Goal: Task Accomplishment & Management: Manage account settings

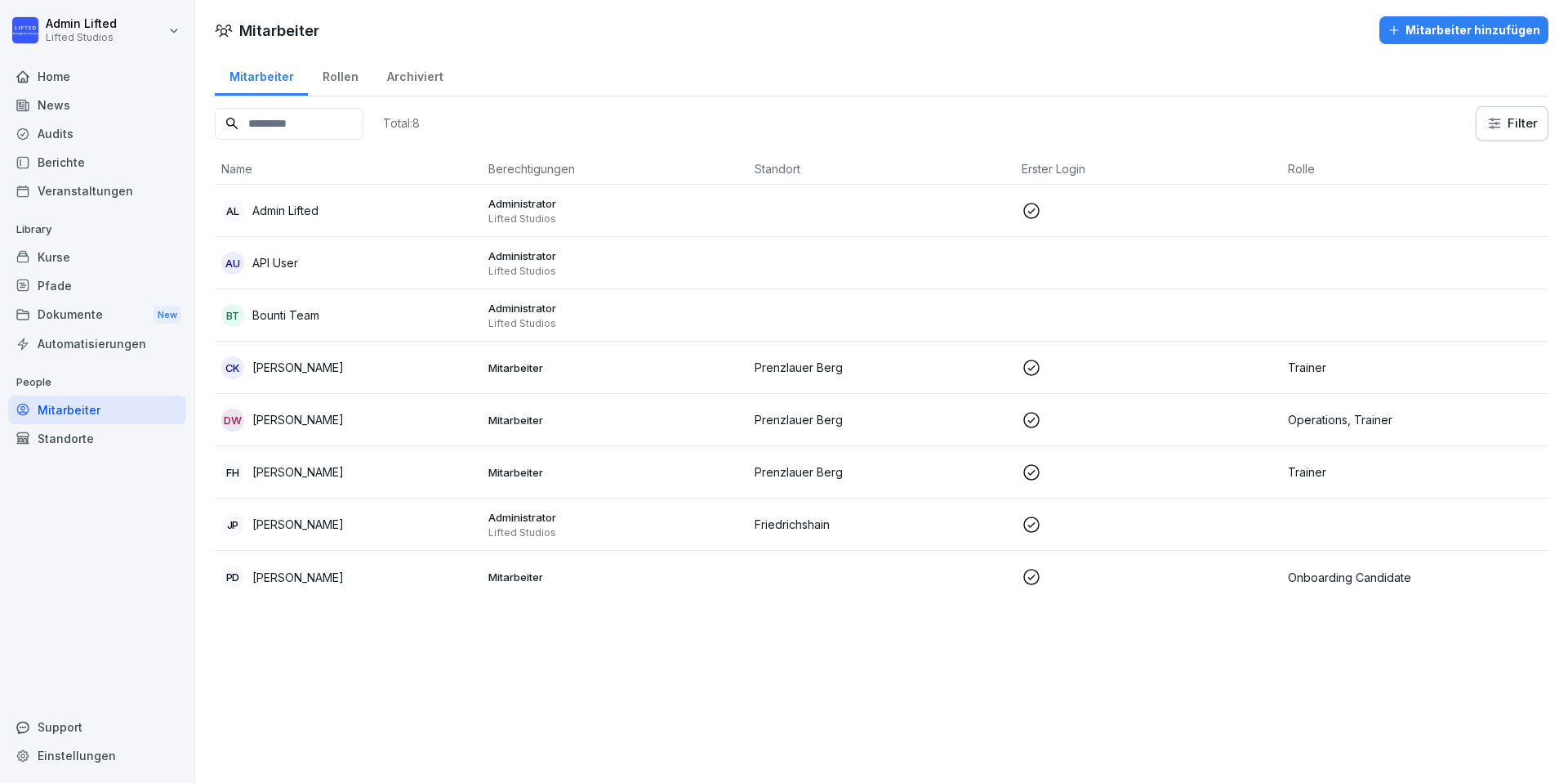
click at [359, 367] on div "CK [PERSON_NAME]" at bounding box center [348, 367] width 254 height 23
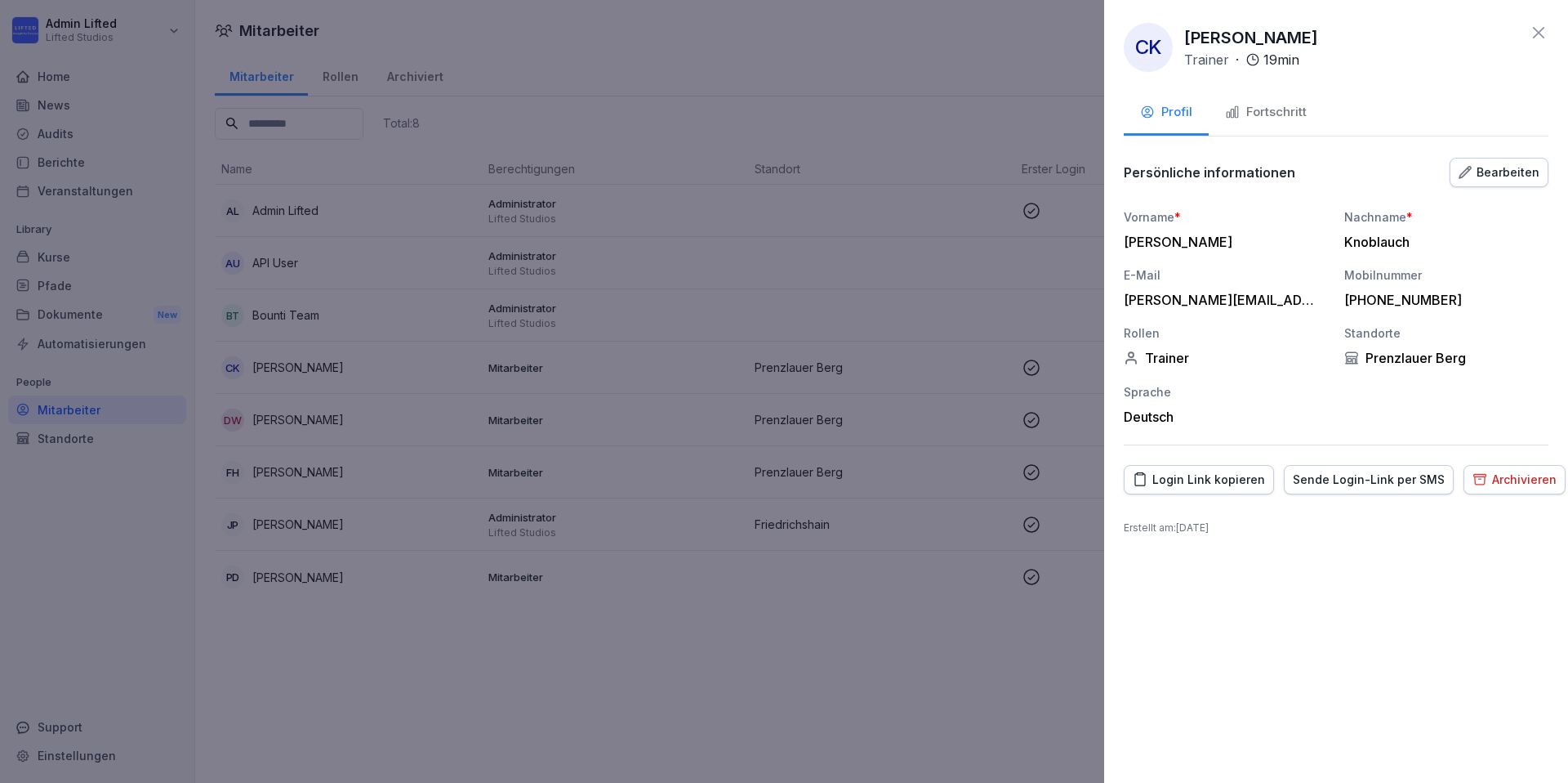
click at [1493, 171] on div "Bearbeiten" at bounding box center [1500, 172] width 81 height 18
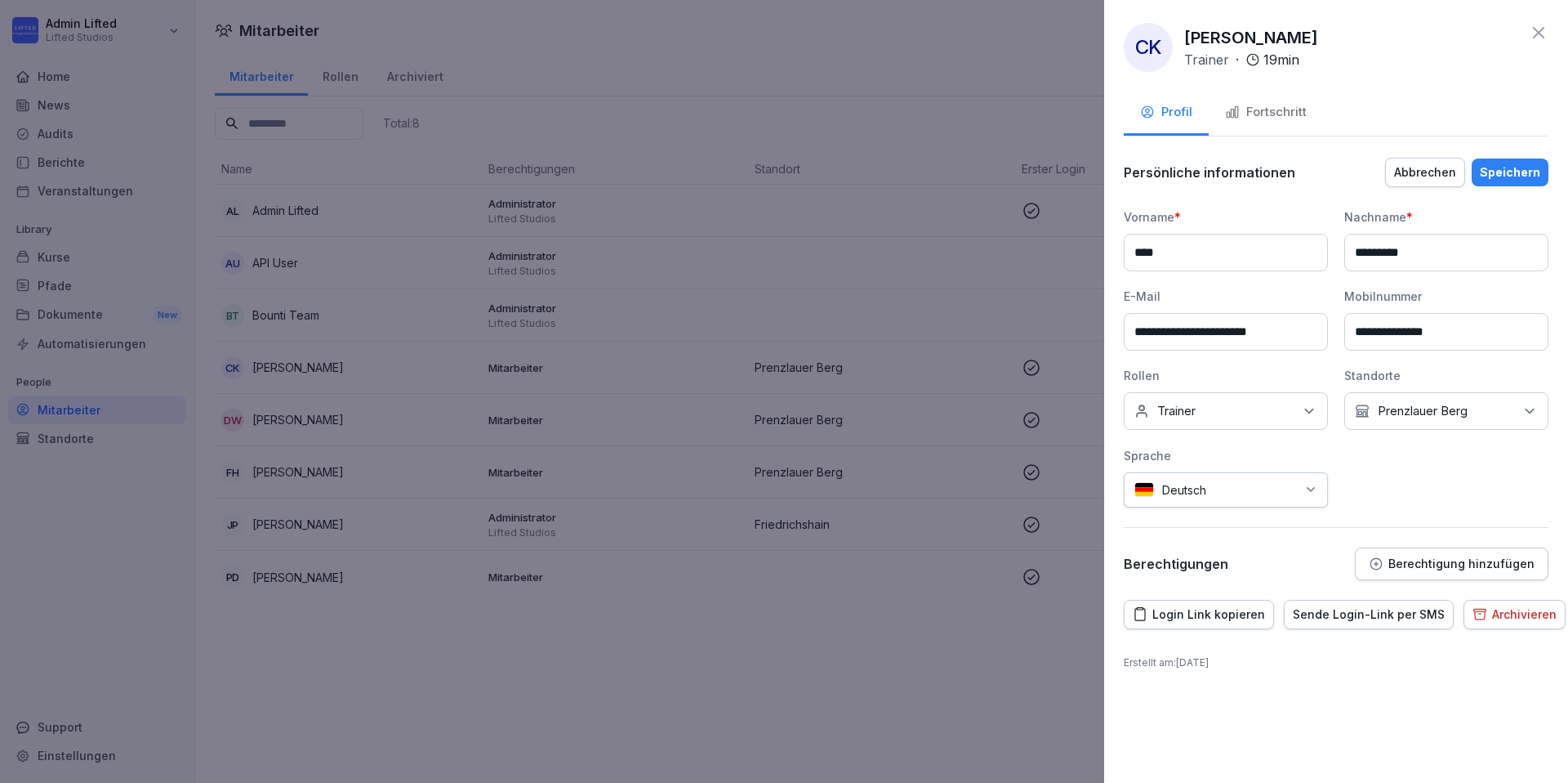
click at [1265, 408] on div "Keine Rollen Trainer" at bounding box center [1227, 411] width 205 height 37
click at [1265, 408] on div "Keine Rollen Trainer" at bounding box center [1227, 411] width 205 height 37
click at [1513, 572] on button "Berechtigung hinzufügen" at bounding box center [1451, 563] width 194 height 33
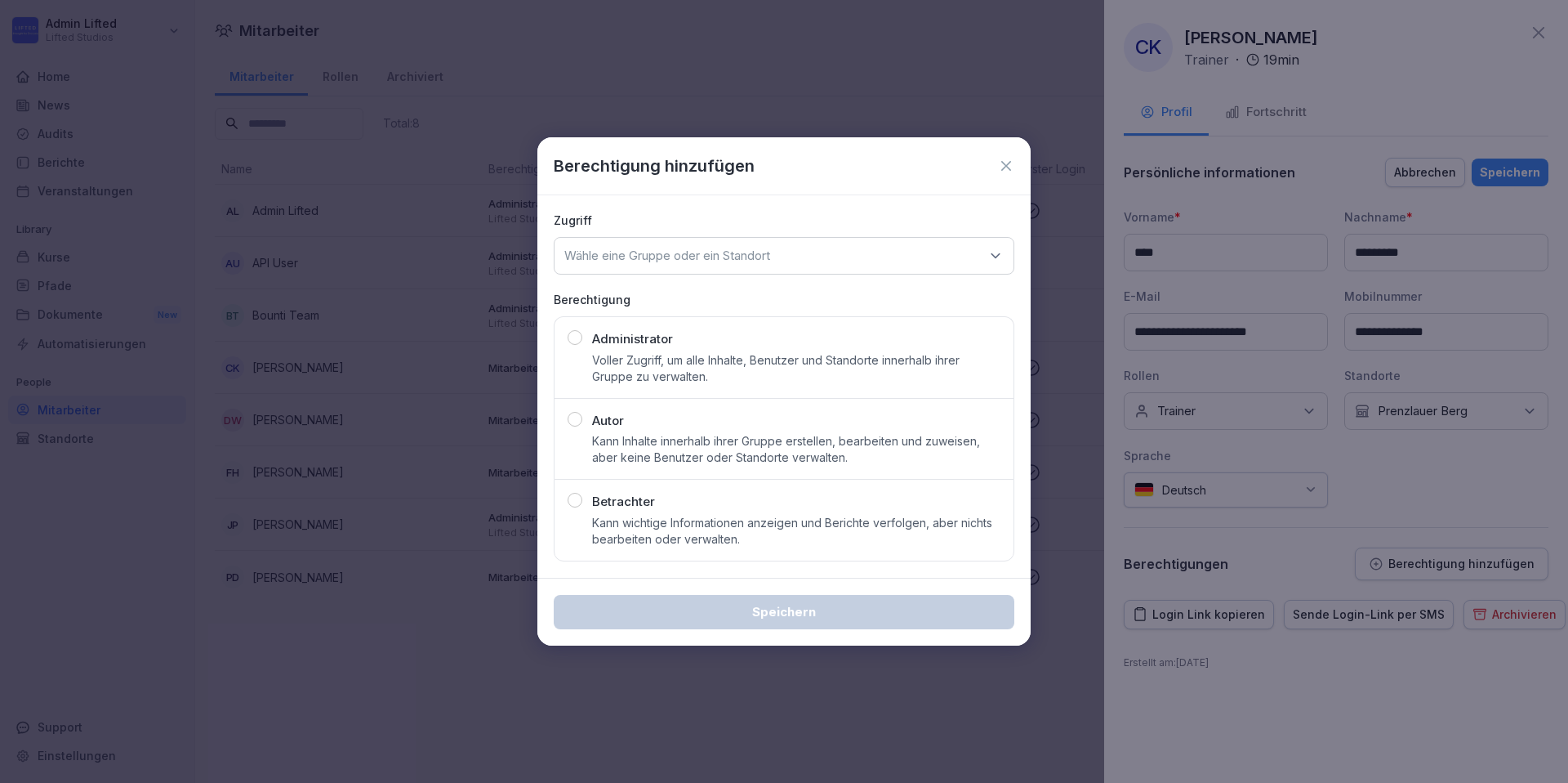
click at [665, 380] on p "Voller Zugriff, um alle Inhalte, Benutzer und Standorte innerhalb ihrer Gruppe …" at bounding box center [796, 369] width 408 height 33
click at [741, 246] on div "Wähle eine Gruppe oder ein Standort" at bounding box center [784, 255] width 461 height 37
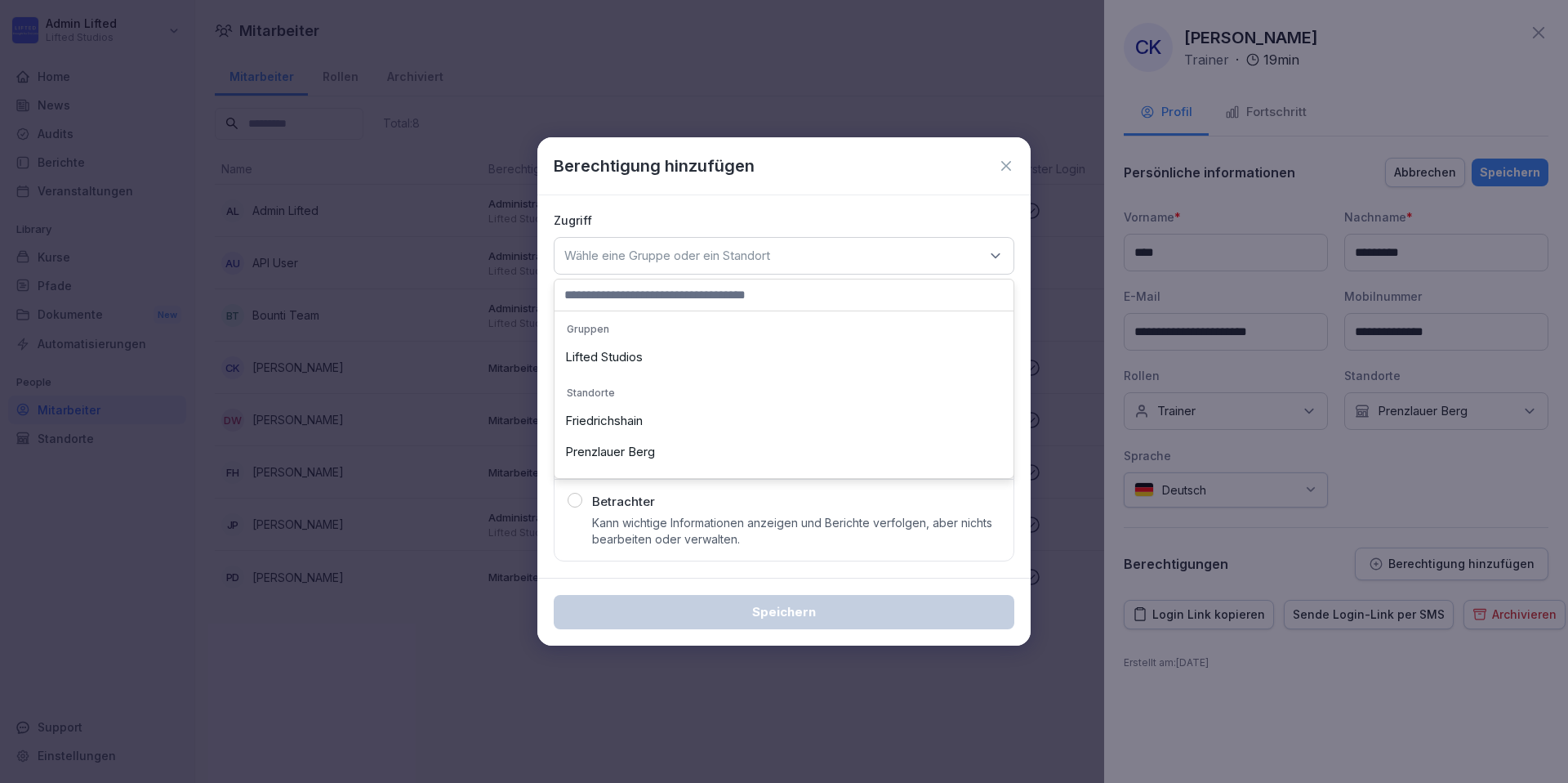
click at [670, 349] on div "Lifted Studios" at bounding box center [784, 357] width 451 height 31
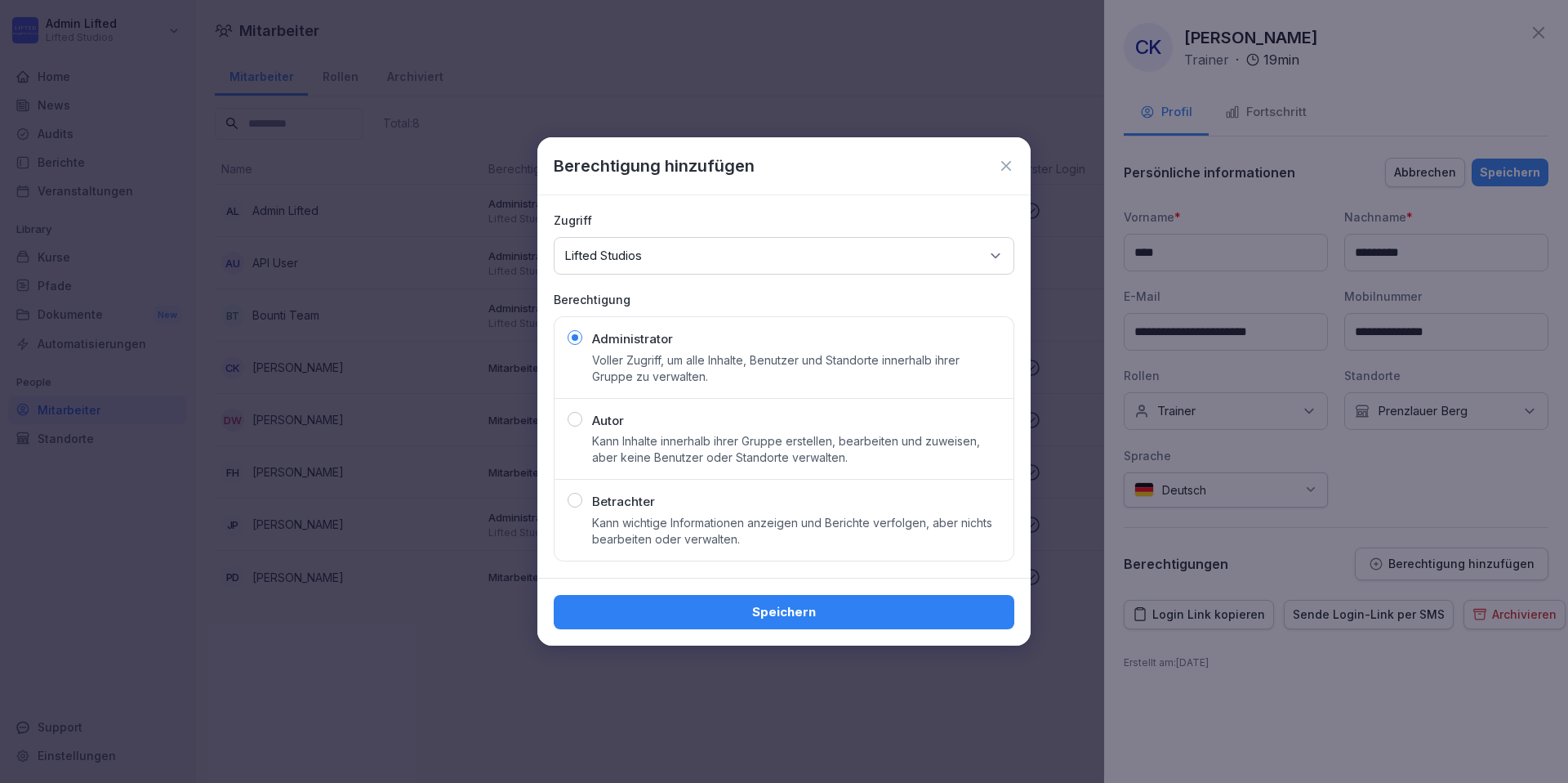
click at [689, 621] on button "Speichern" at bounding box center [784, 612] width 461 height 35
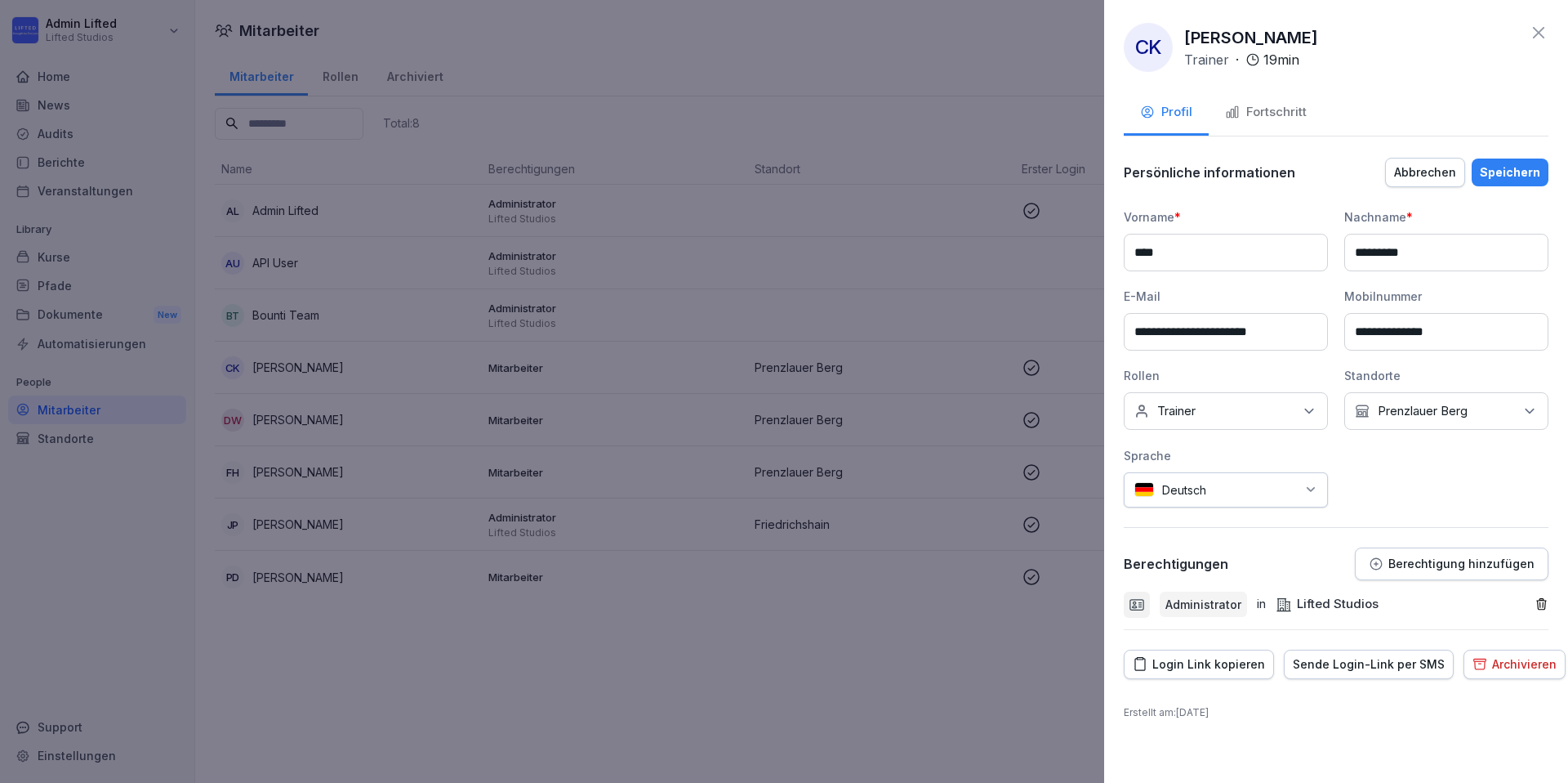
click at [1512, 168] on div "Speichern" at bounding box center [1511, 172] width 61 height 18
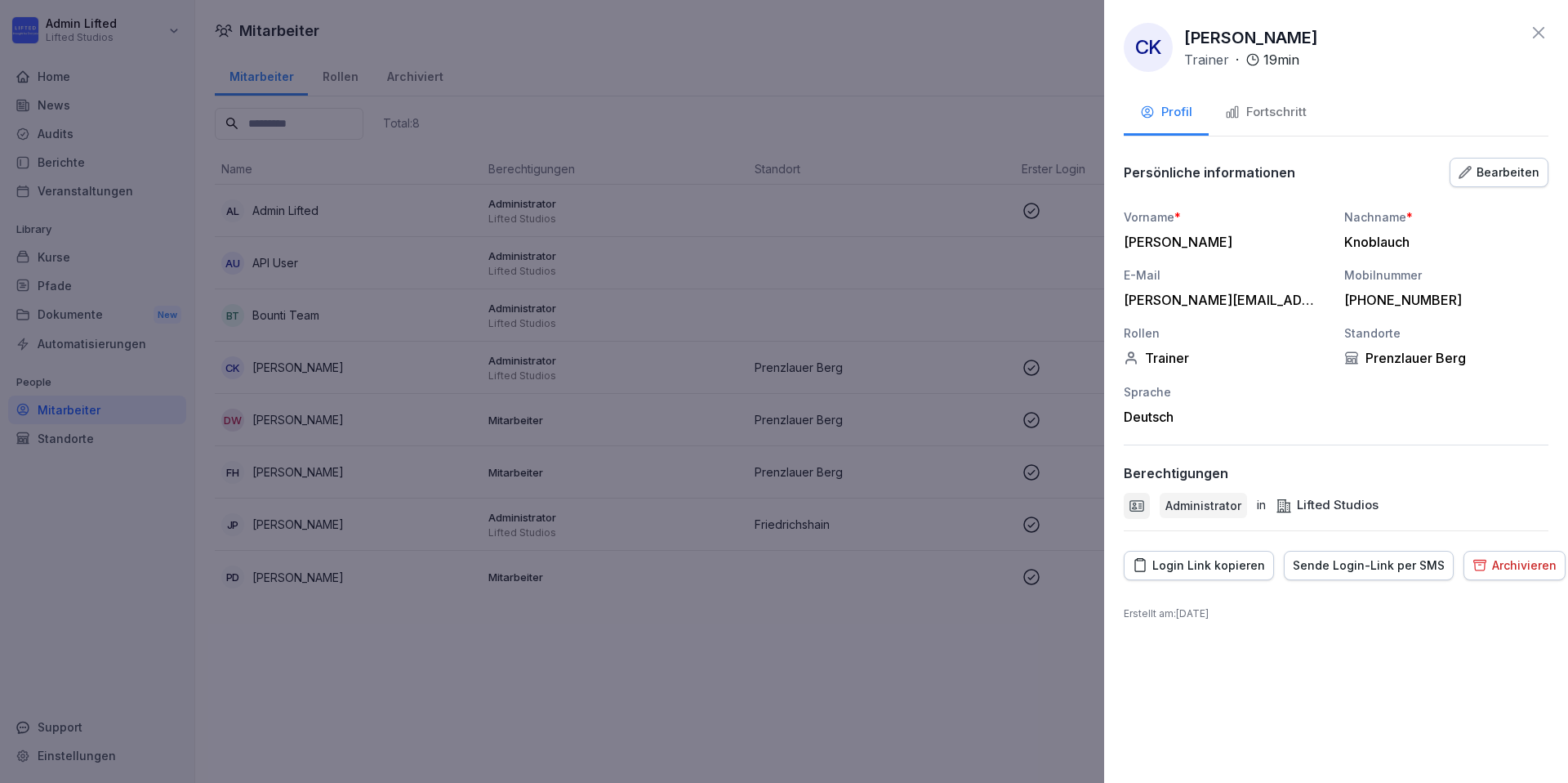
click at [686, 113] on div at bounding box center [784, 392] width 1568 height 783
